Goal: Use online tool/utility: Utilize a website feature to perform a specific function

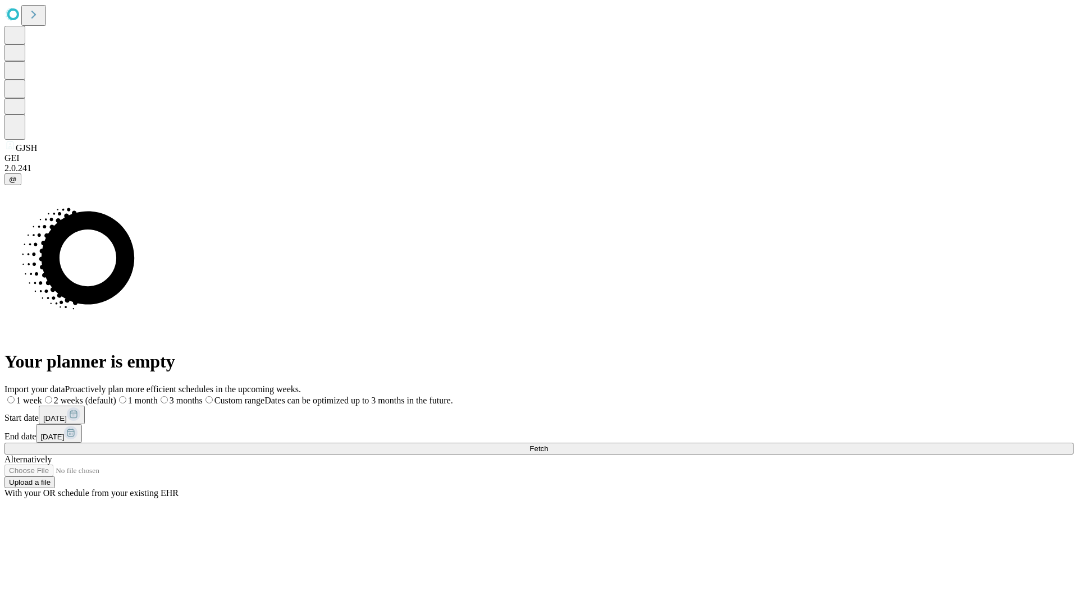
click at [548, 445] on span "Fetch" at bounding box center [538, 449] width 19 height 8
